Goal: Transaction & Acquisition: Purchase product/service

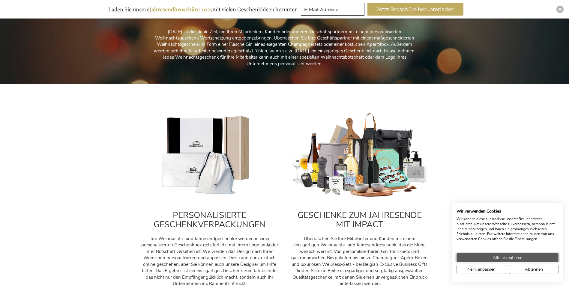
click at [527, 260] on button "Alle akzeptieren" at bounding box center [507, 257] width 102 height 9
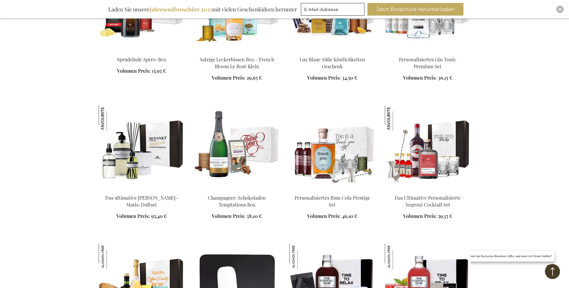
scroll to position [659, 0]
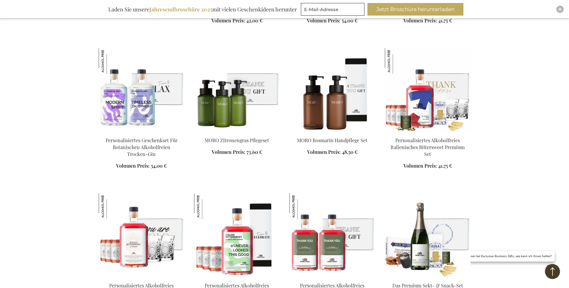
scroll to position [1139, 0]
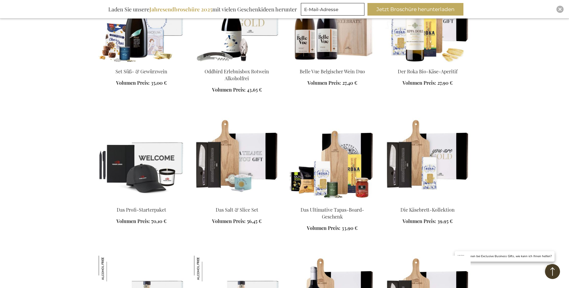
scroll to position [1379, 0]
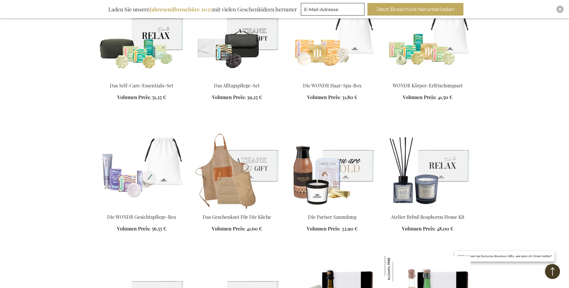
scroll to position [2038, 0]
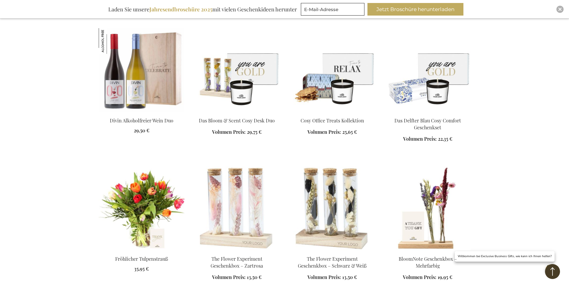
scroll to position [2338, 0]
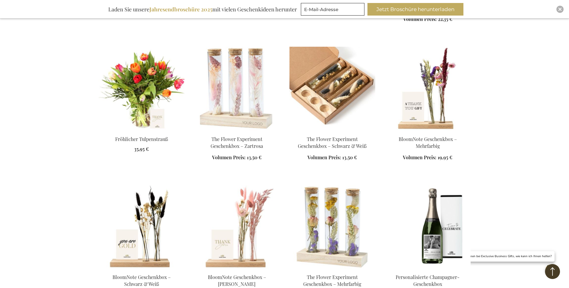
click at [325, 141] on div "In den Warenkorb" at bounding box center [332, 152] width 86 height 32
click at [319, 97] on img at bounding box center [332, 89] width 86 height 84
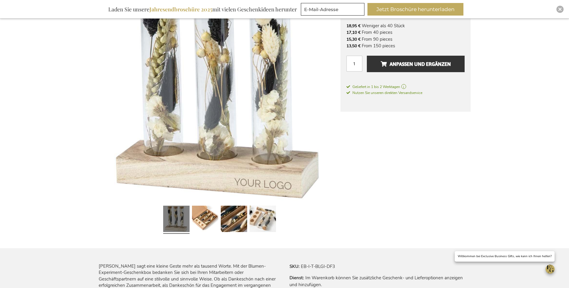
scroll to position [79, 0]
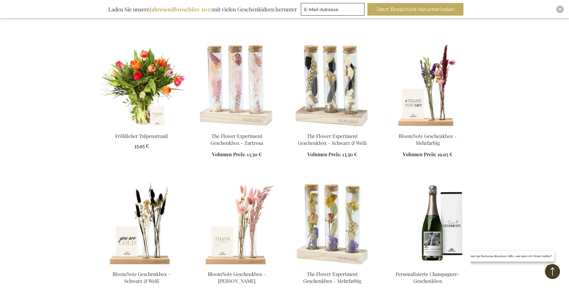
scroll to position [777, 0]
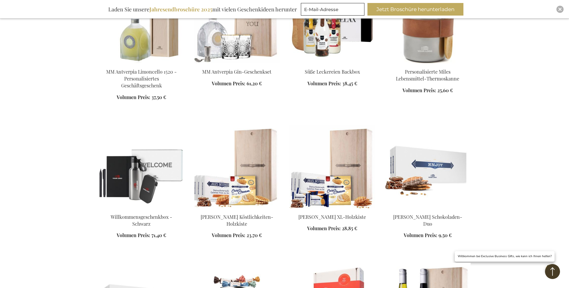
scroll to position [1256, 0]
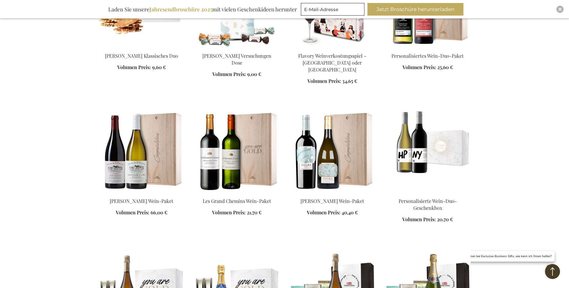
scroll to position [1616, 0]
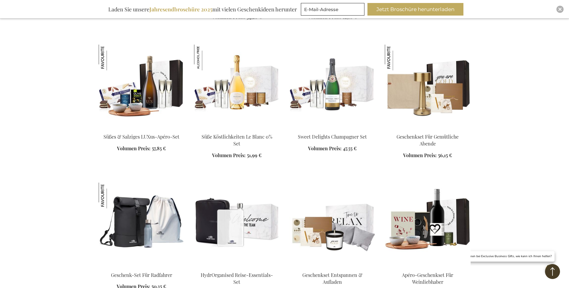
scroll to position [2095, 0]
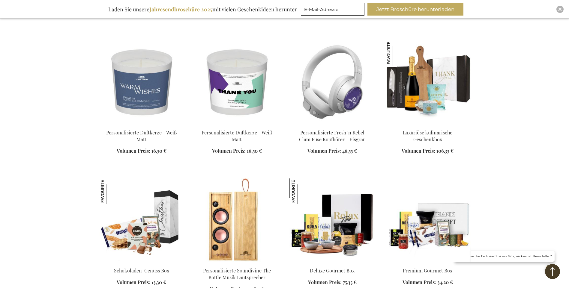
scroll to position [2515, 0]
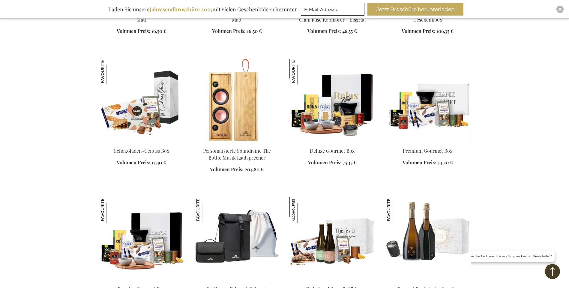
scroll to position [2755, 0]
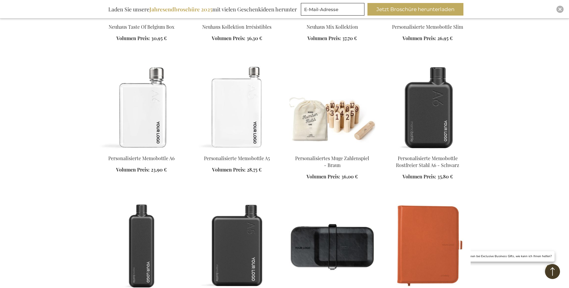
scroll to position [3114, 0]
